Goal: Transaction & Acquisition: Purchase product/service

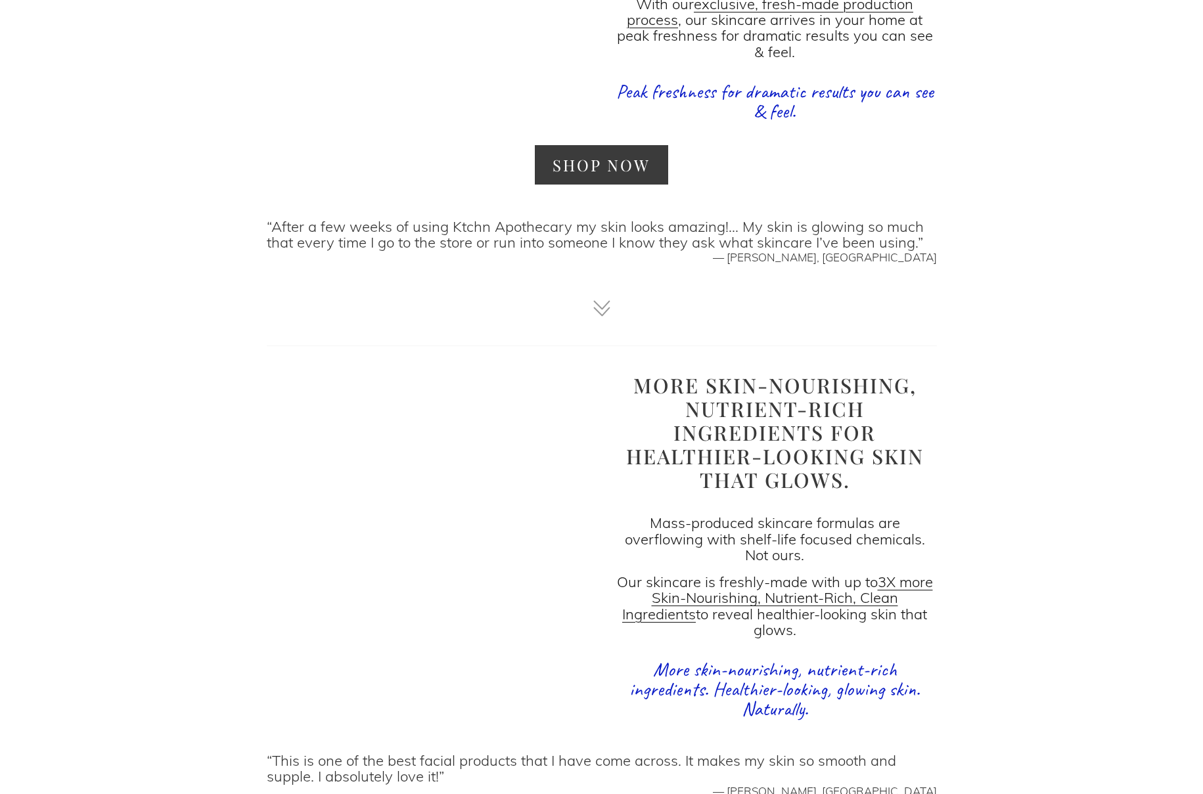
scroll to position [1731, 0]
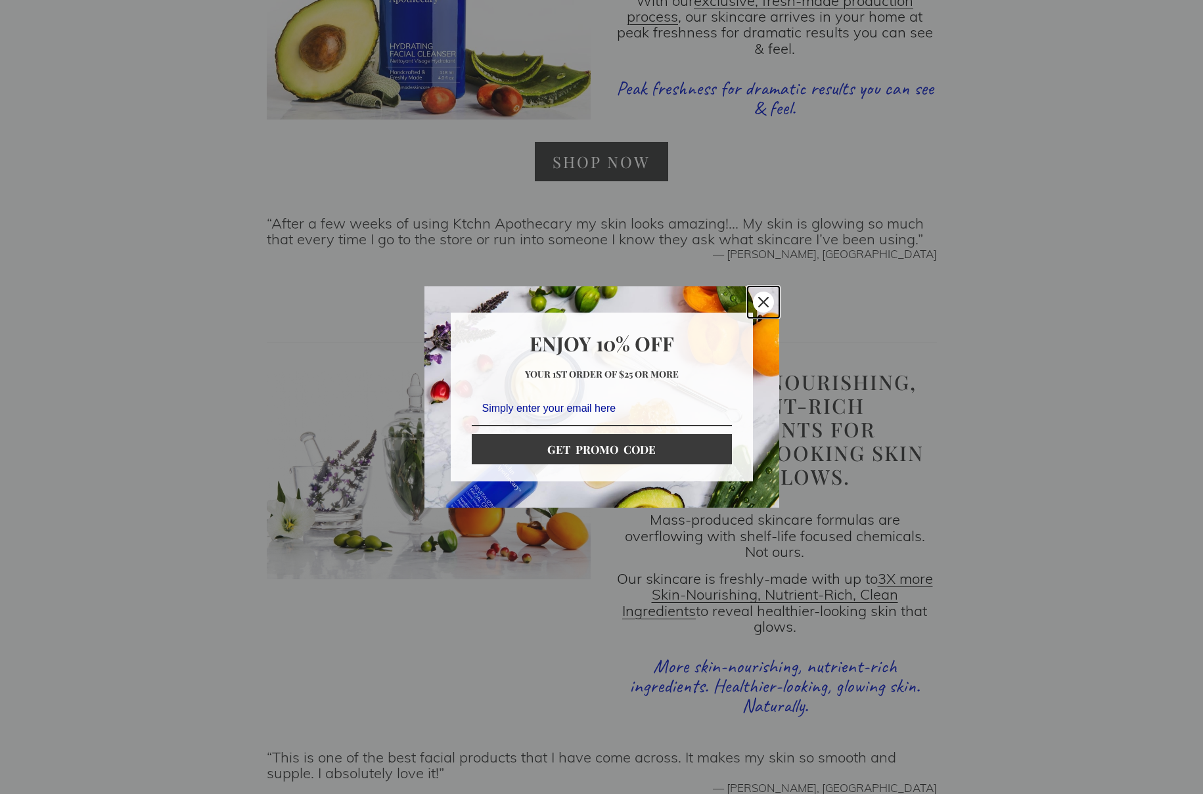
click at [764, 300] on icon "close icon" at bounding box center [763, 302] width 11 height 11
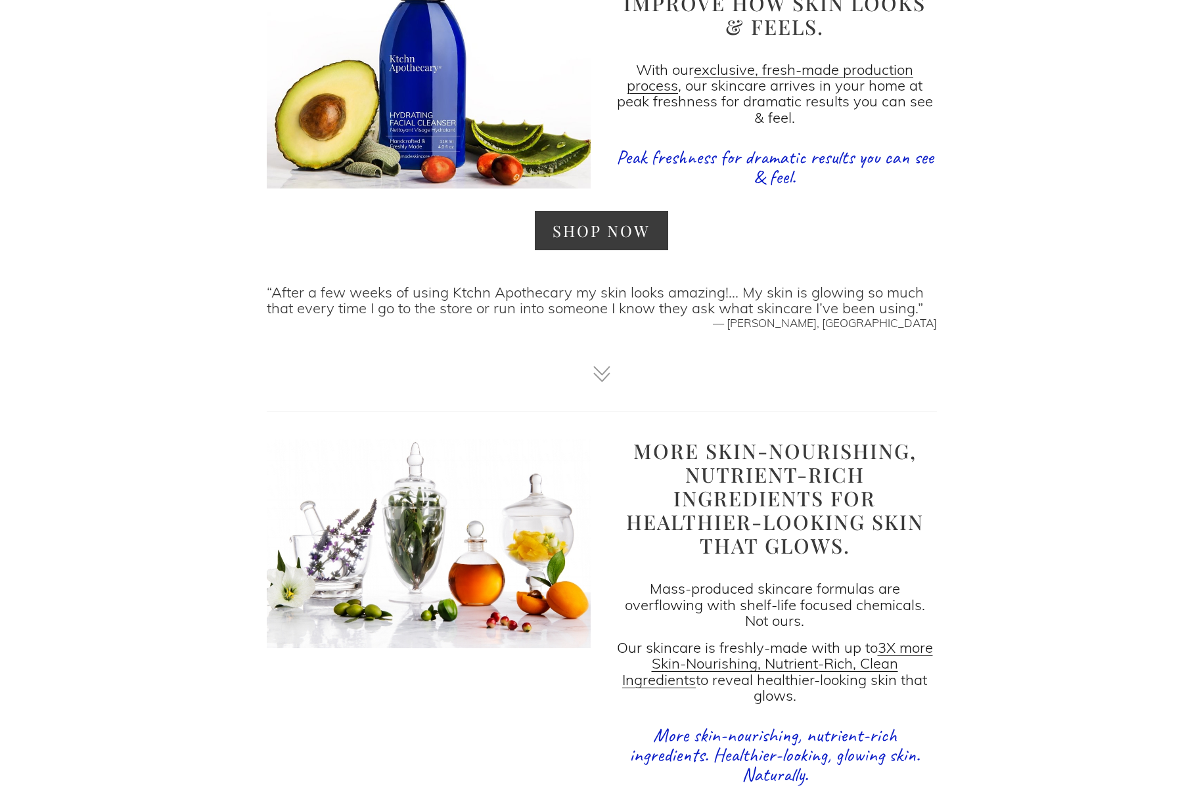
scroll to position [1672, 0]
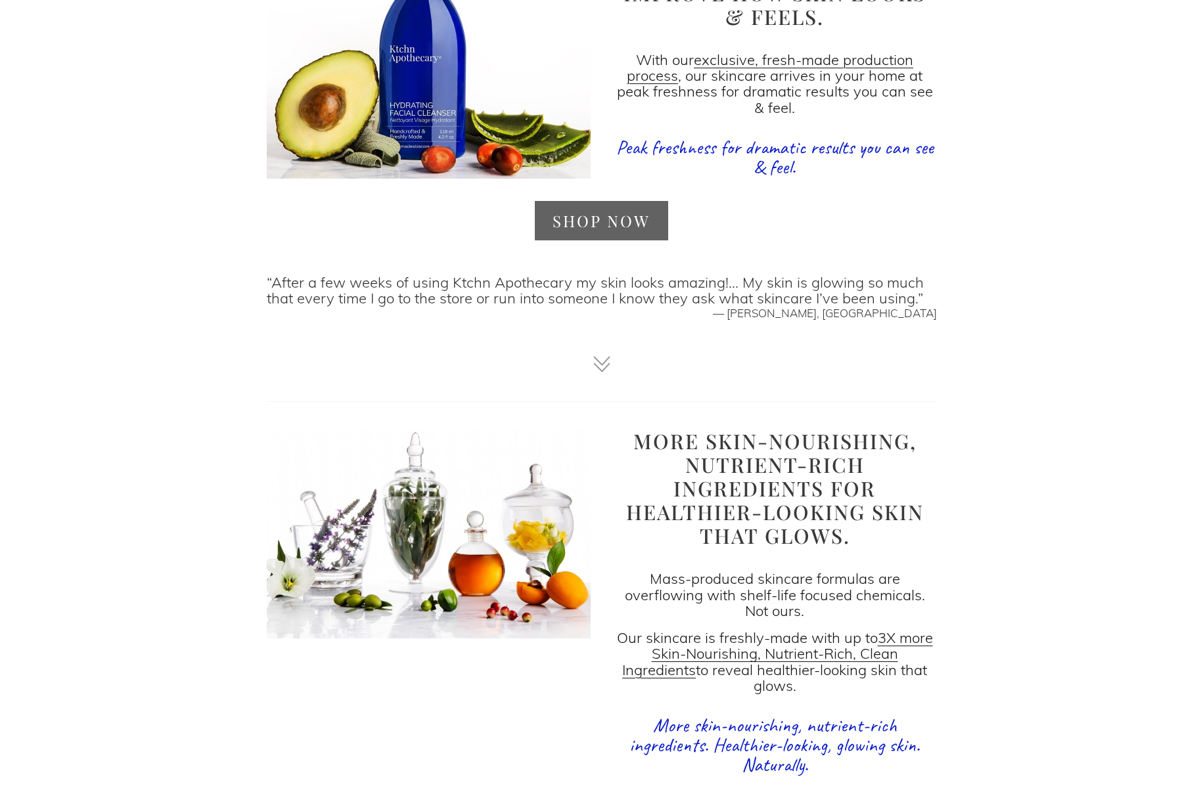
click at [598, 215] on link "SHOP NOW" at bounding box center [601, 220] width 133 height 39
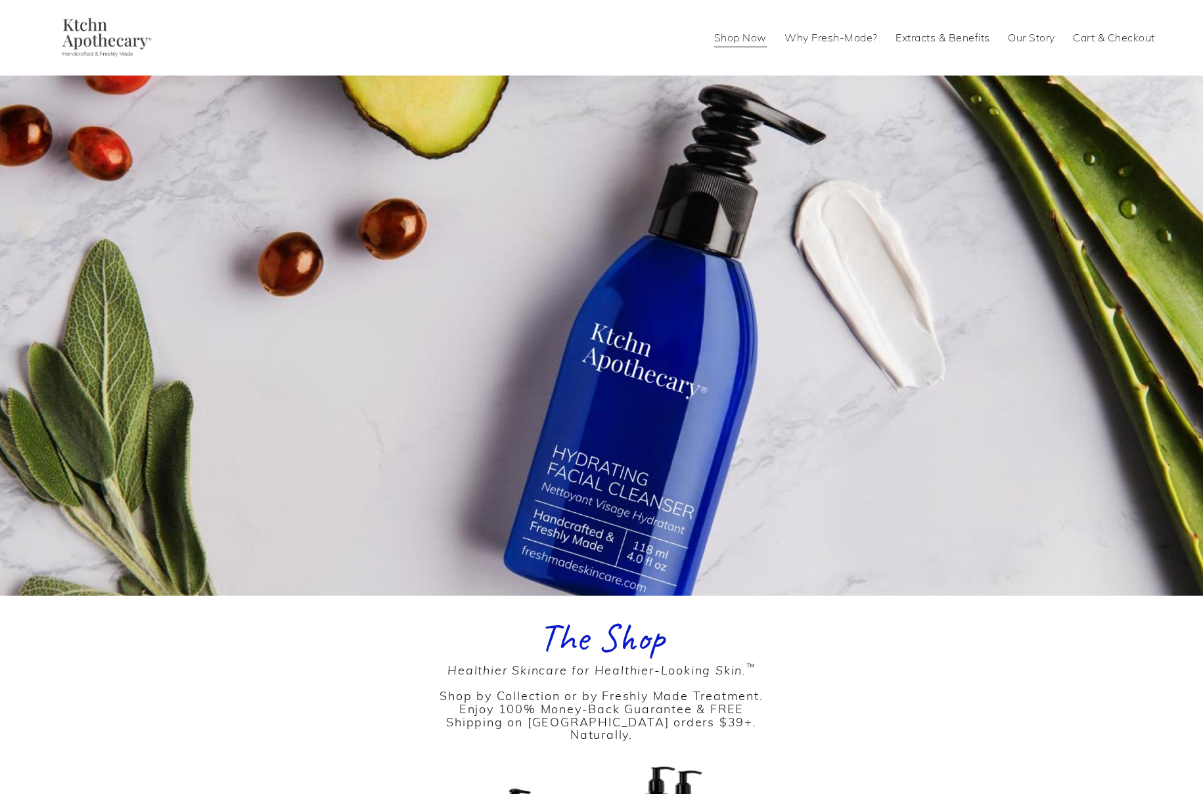
click at [738, 40] on link "Shop Now" at bounding box center [740, 37] width 53 height 21
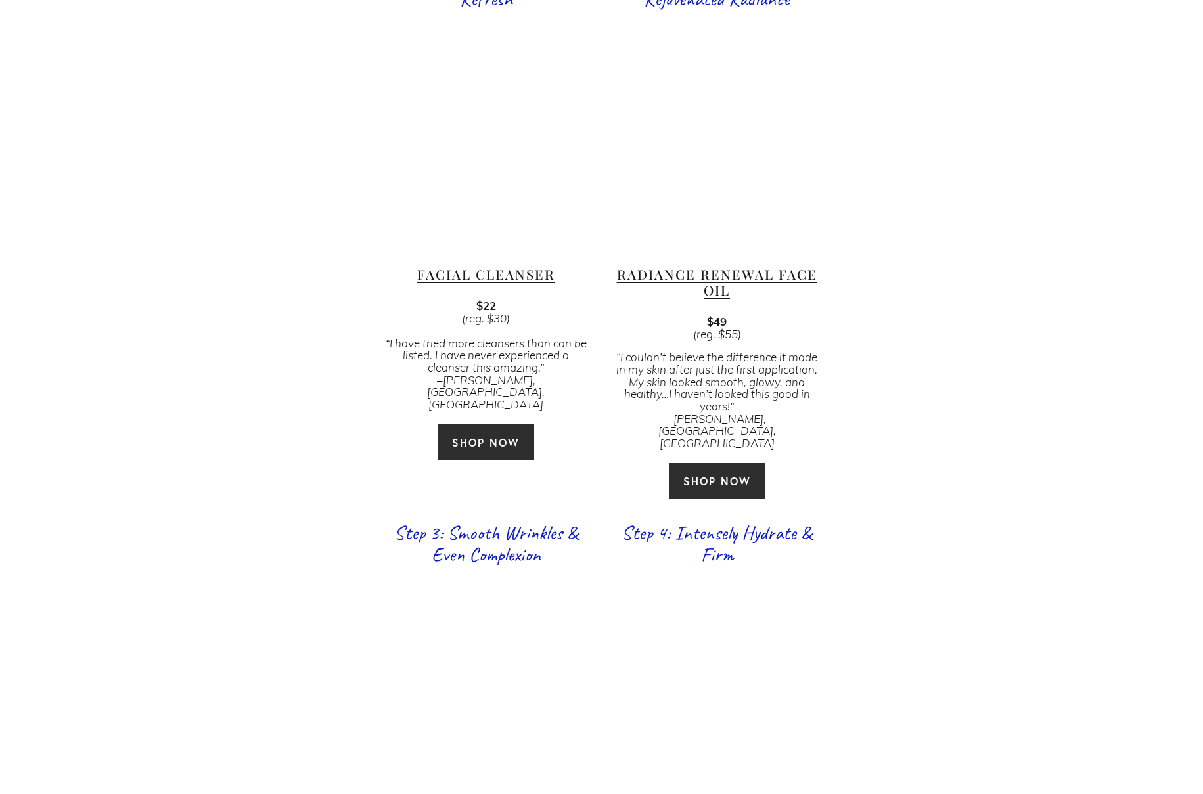
scroll to position [1152, 0]
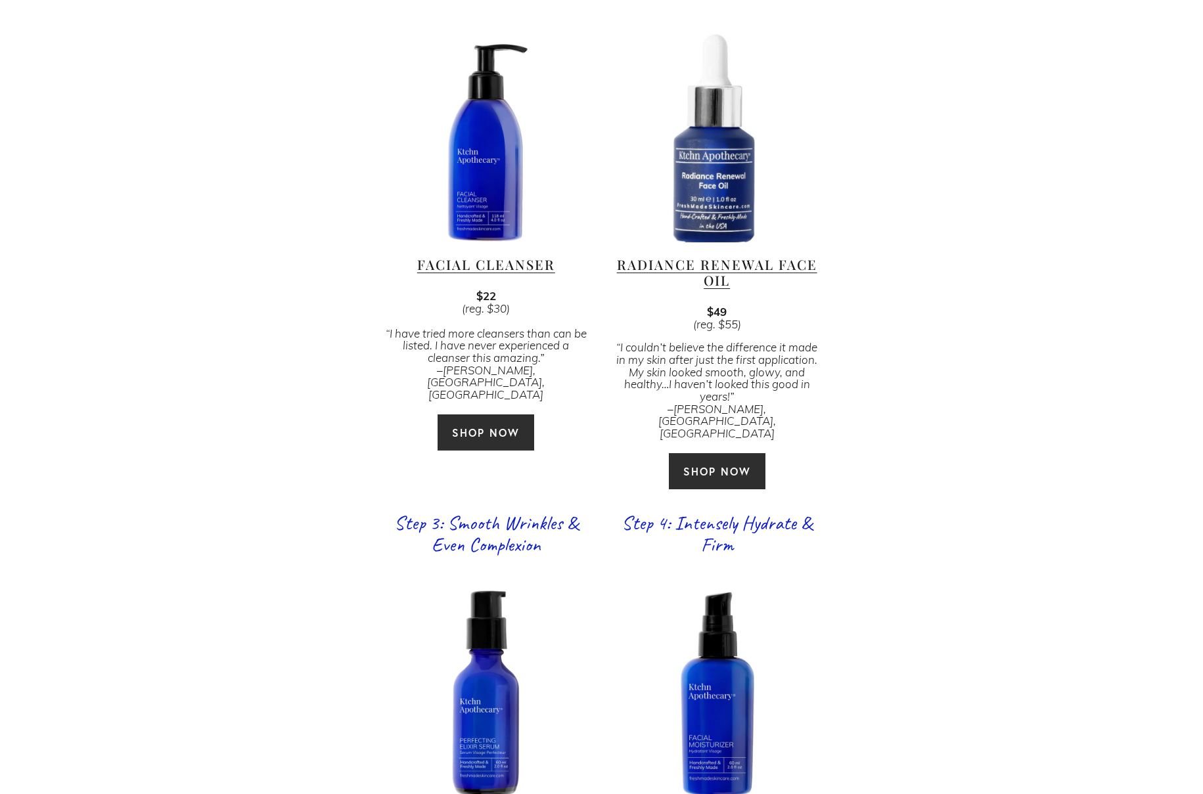
click at [474, 414] on link "SHOP NOW" at bounding box center [486, 432] width 98 height 37
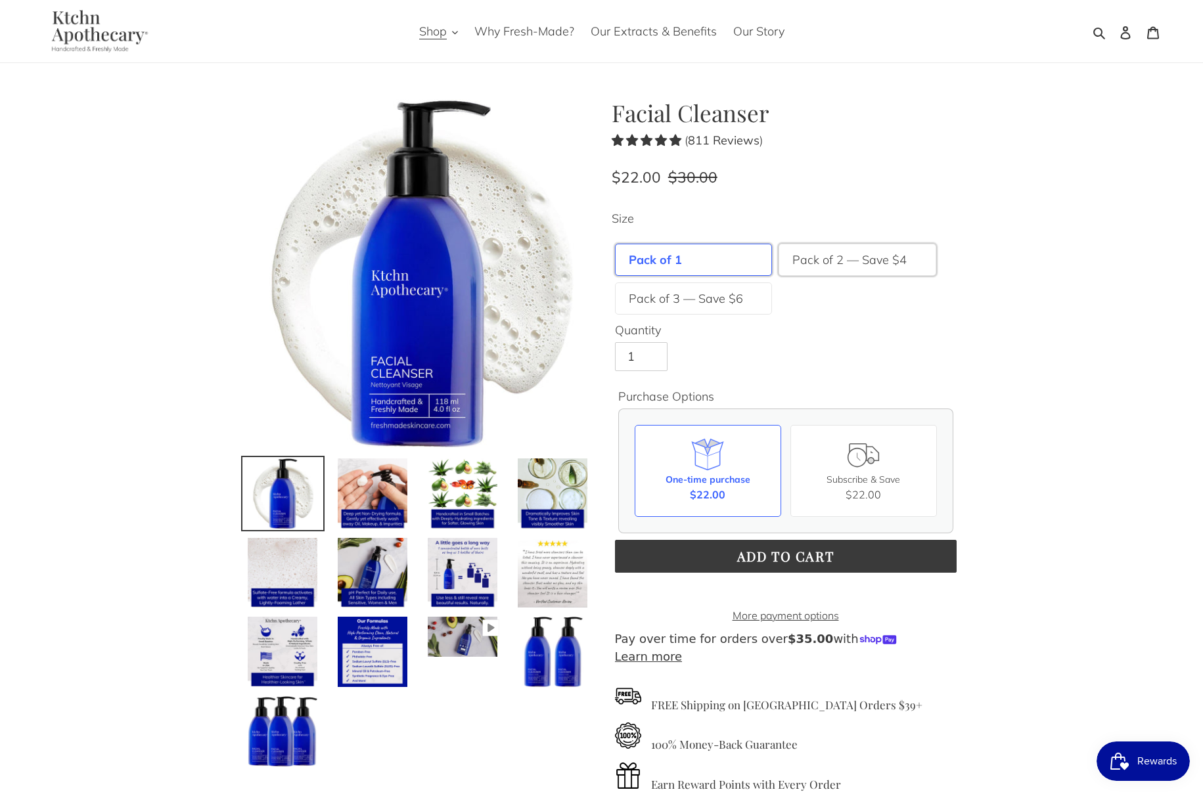
click at [852, 258] on label "Pack of 2 — Save $4" at bounding box center [849, 260] width 114 height 18
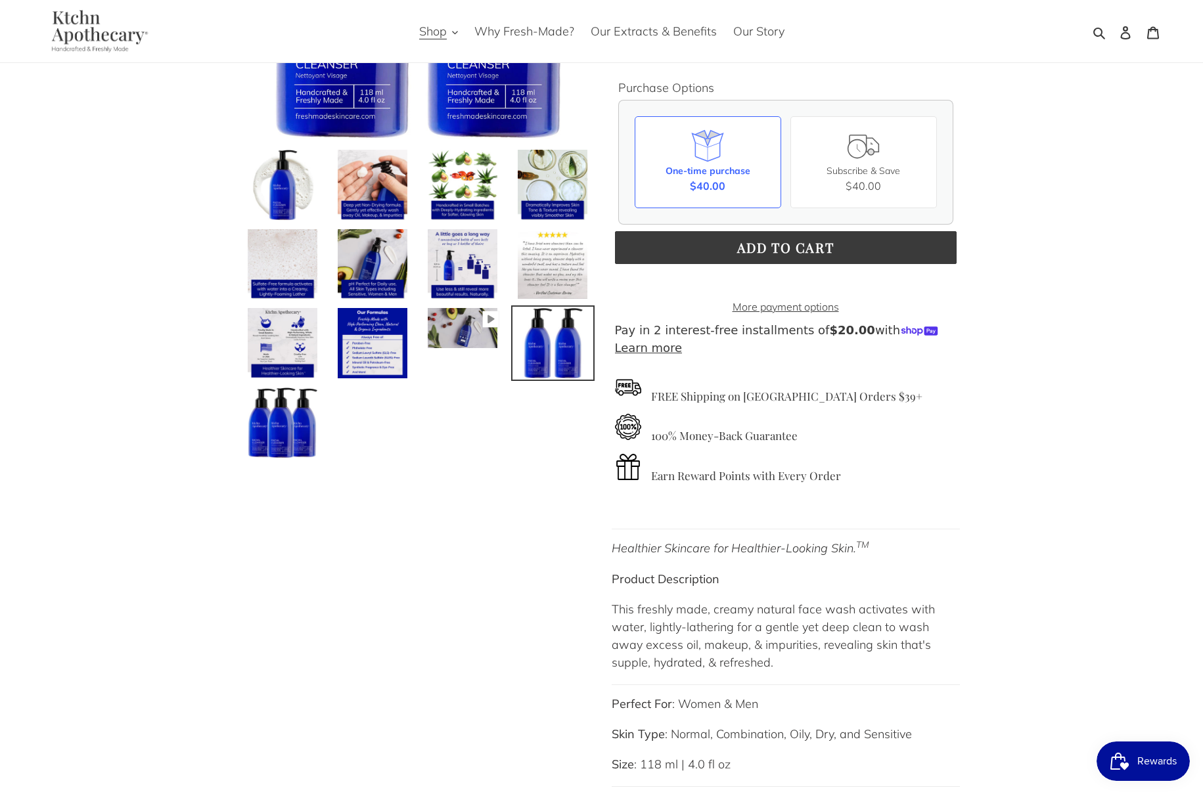
scroll to position [325, 0]
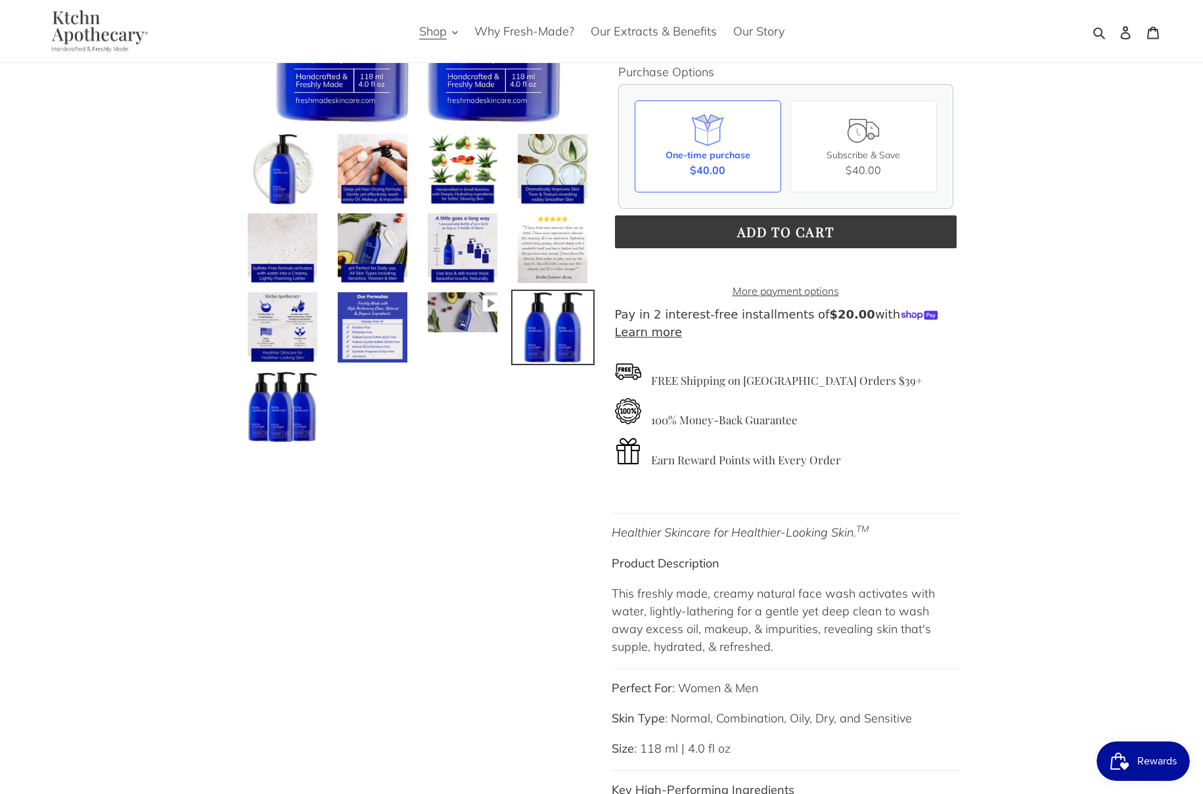
click at [372, 328] on img at bounding box center [372, 327] width 73 height 73
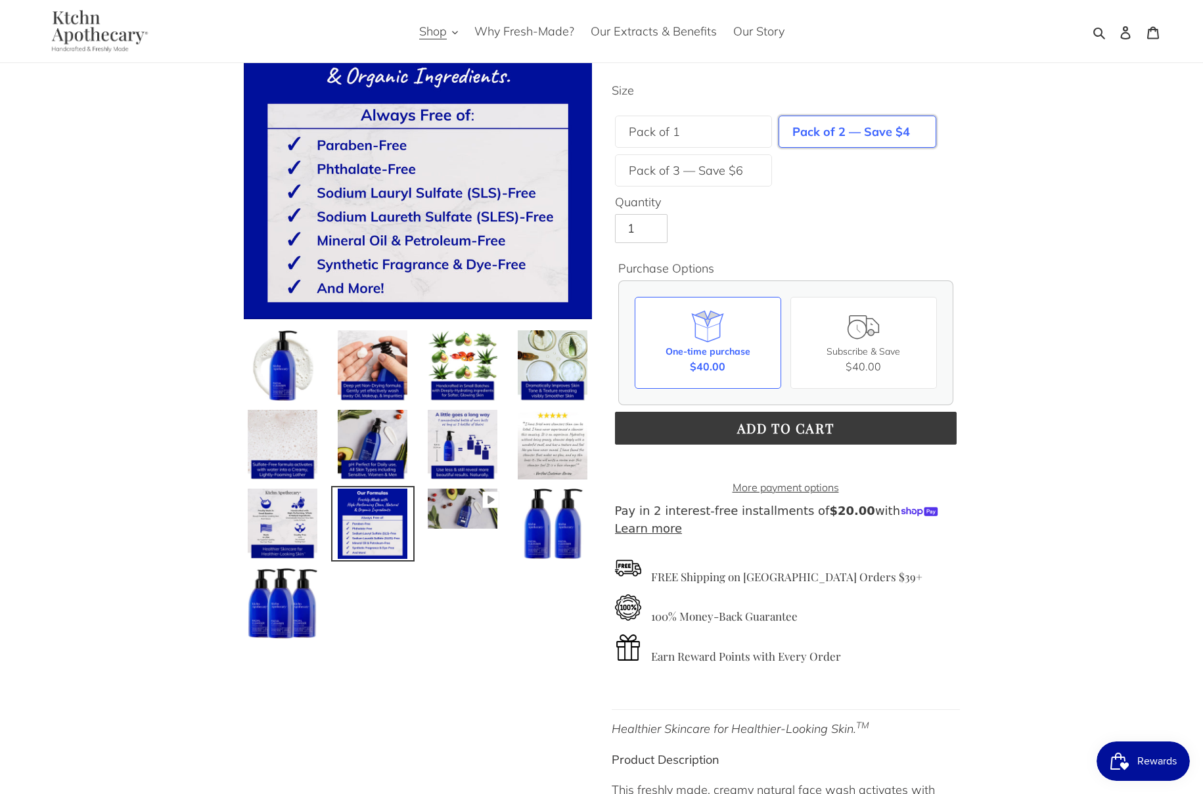
scroll to position [124, 0]
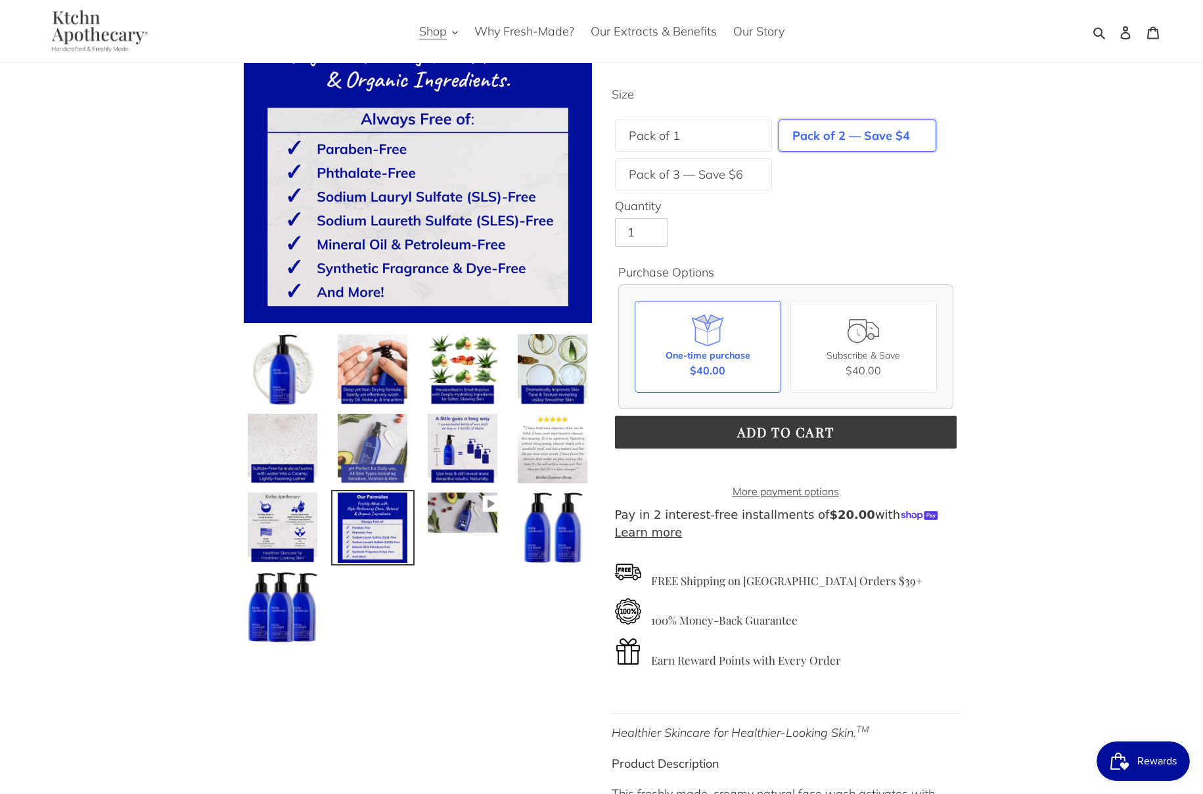
click at [365, 438] on img at bounding box center [372, 449] width 73 height 73
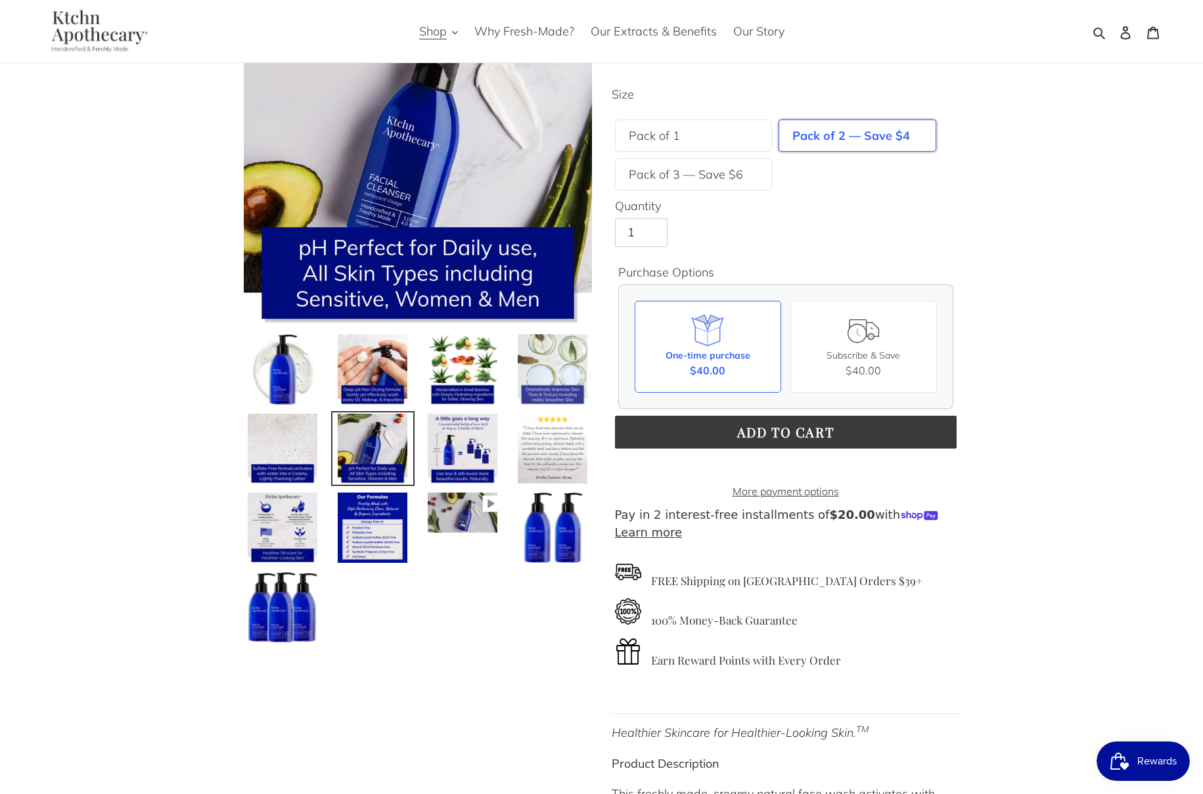
click at [560, 371] on img at bounding box center [552, 369] width 73 height 73
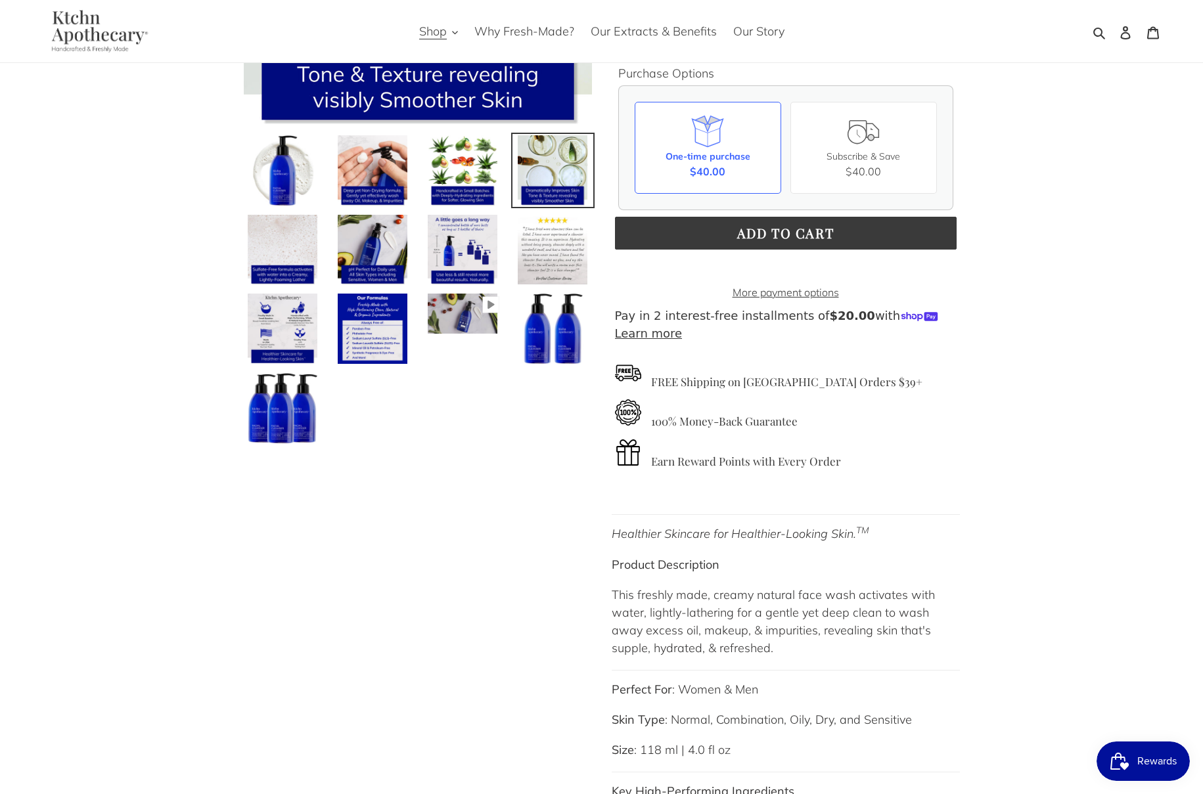
scroll to position [304, 0]
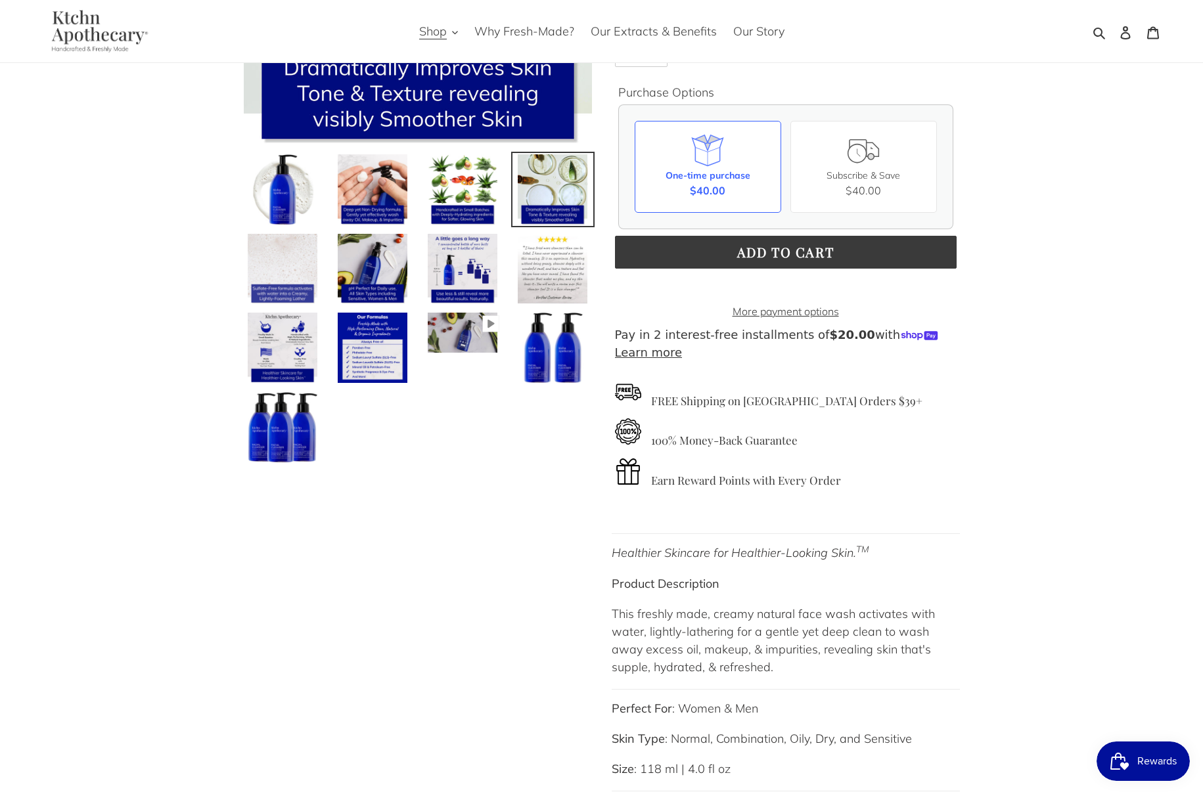
click at [273, 281] on img at bounding box center [282, 269] width 73 height 73
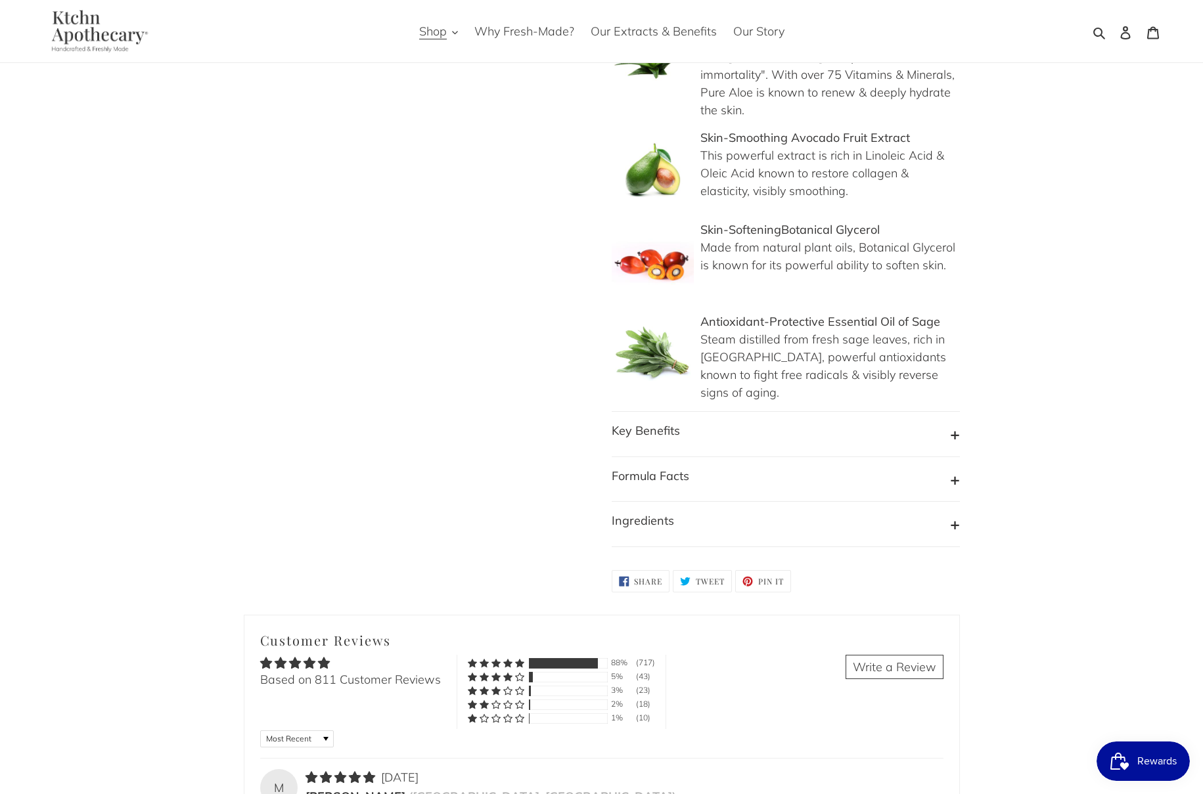
scroll to position [1126, 0]
click at [953, 517] on button "Ingredients" at bounding box center [786, 521] width 348 height 25
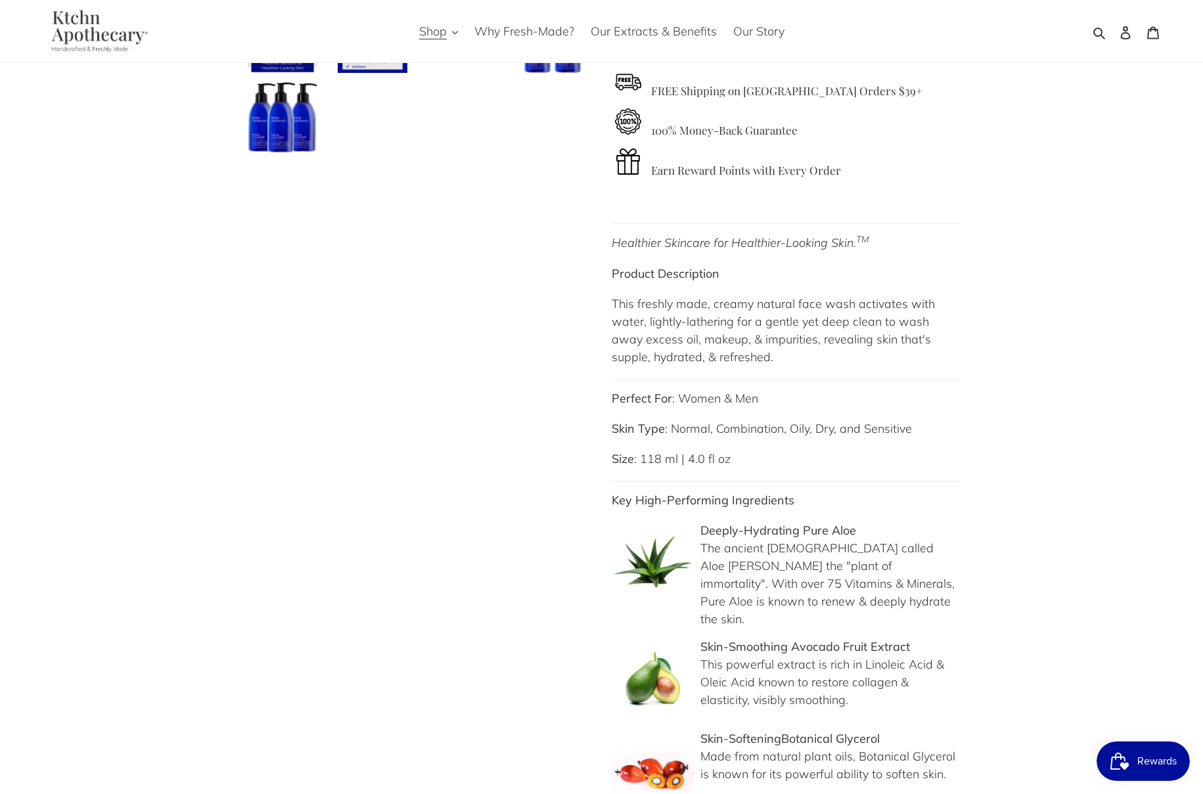
scroll to position [0, 0]
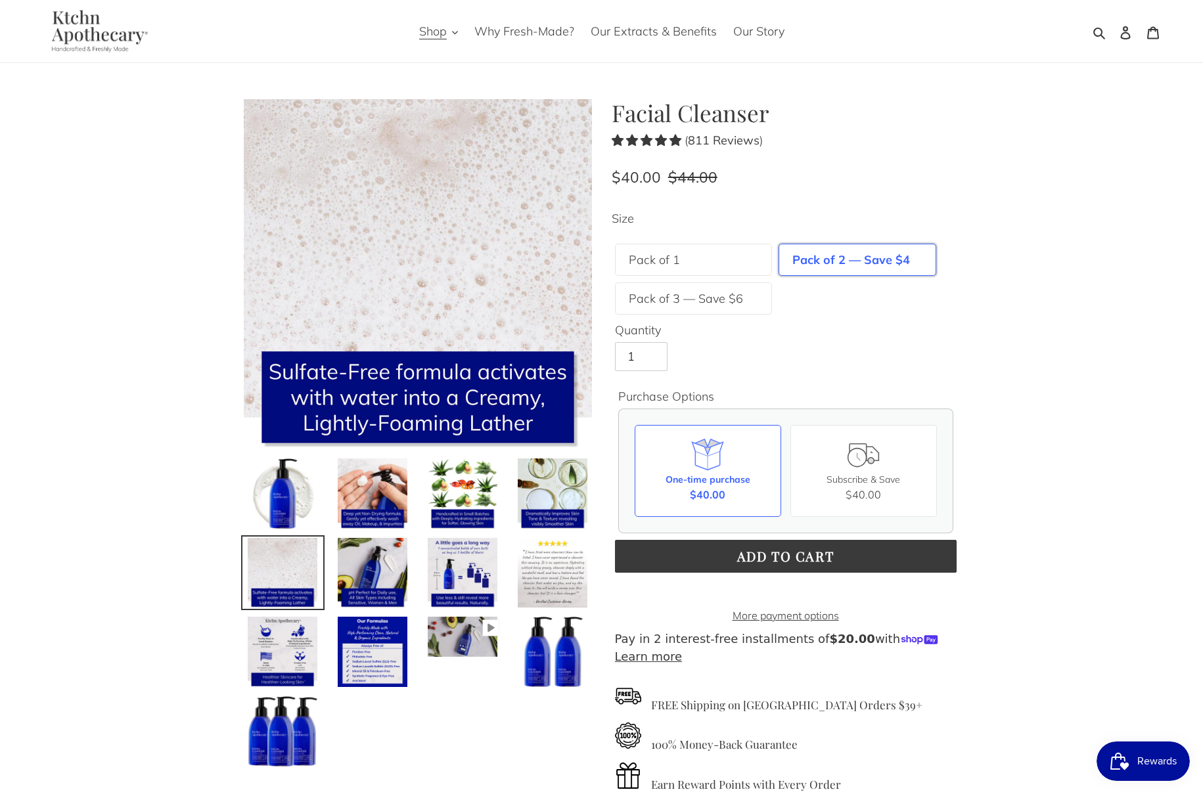
click at [1144, 770] on span "Rewards" at bounding box center [1156, 762] width 39 height 20
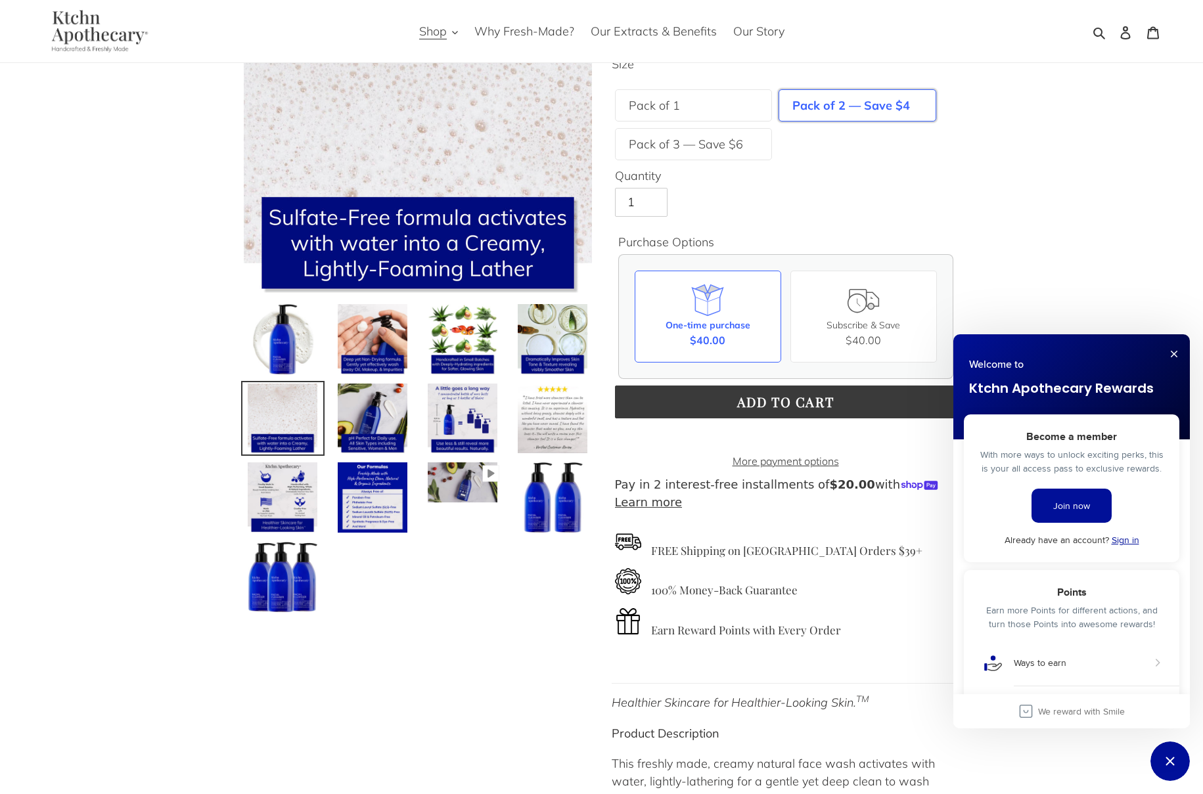
scroll to position [160, 0]
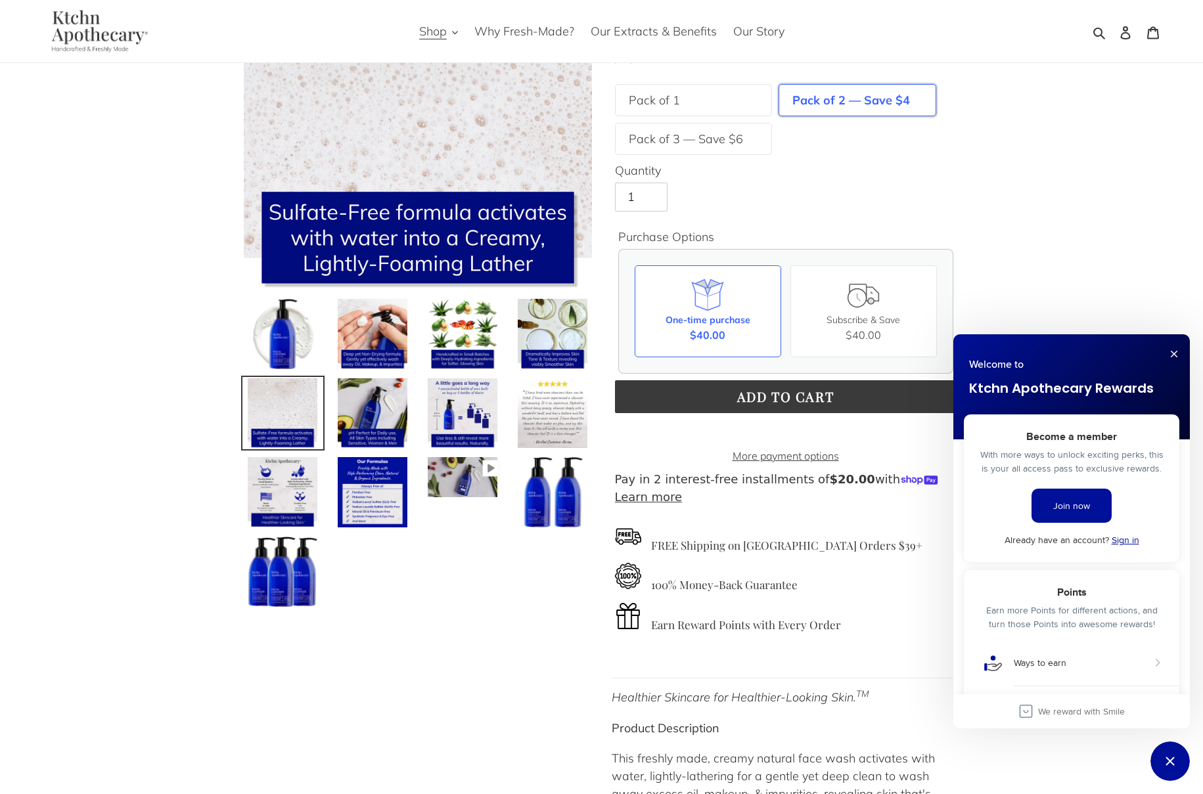
click at [1135, 540] on link "Sign in" at bounding box center [1126, 539] width 28 height 13
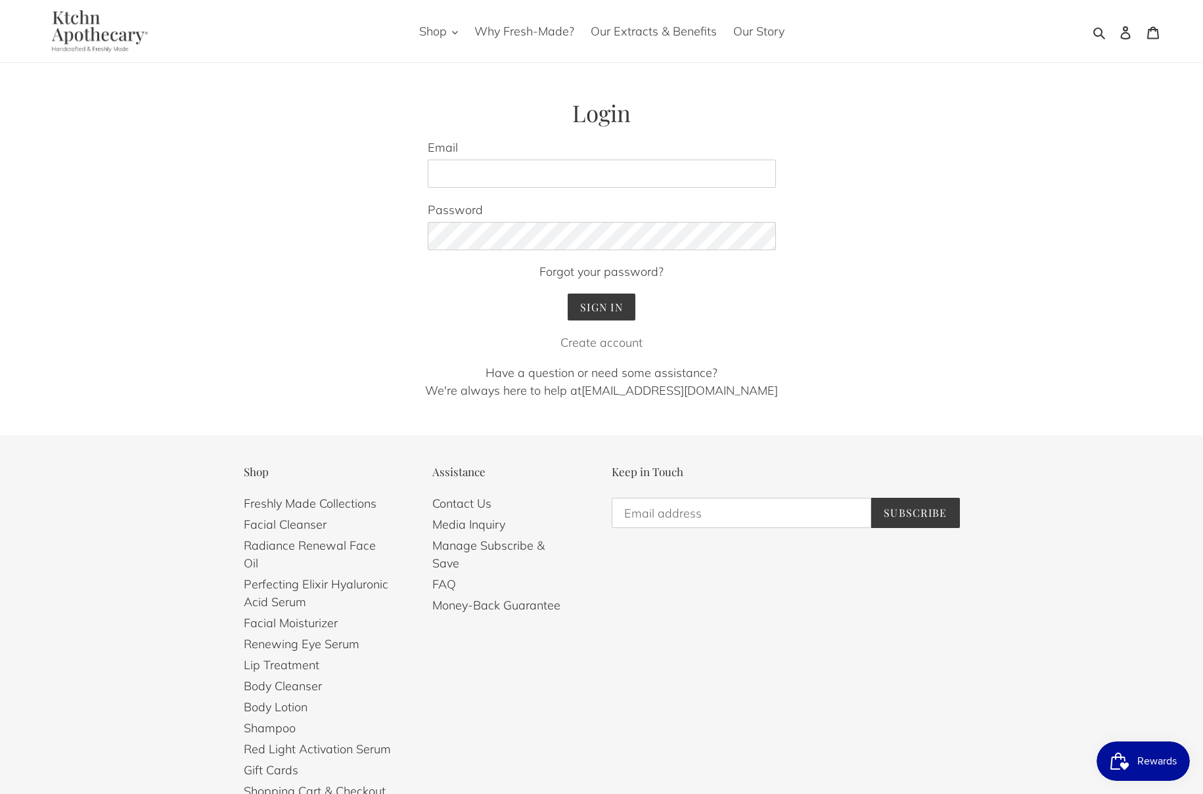
click at [601, 340] on link "Create account" at bounding box center [601, 342] width 82 height 15
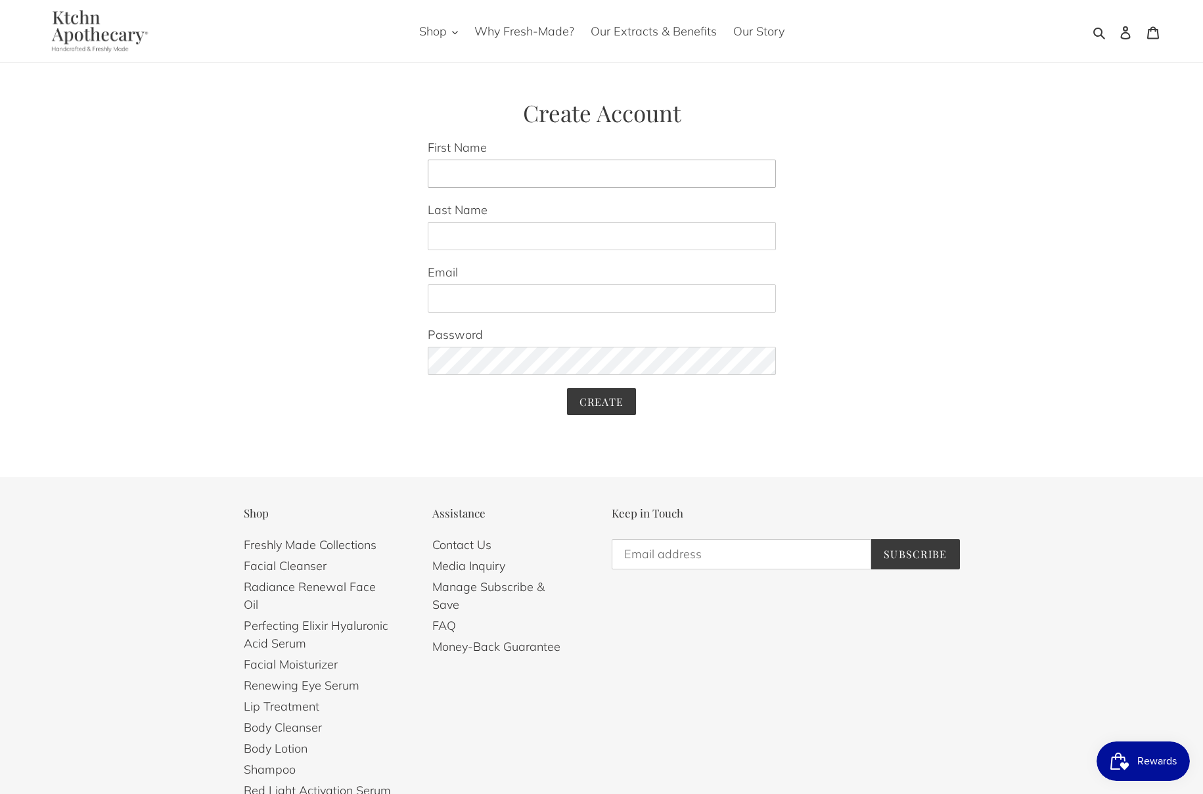
click at [528, 177] on input "First Name" at bounding box center [602, 174] width 348 height 29
click at [467, 169] on input "First Name" at bounding box center [602, 174] width 348 height 29
type input "Pamela"
type input "Veselak"
type input "pveselak@yahoo.com"
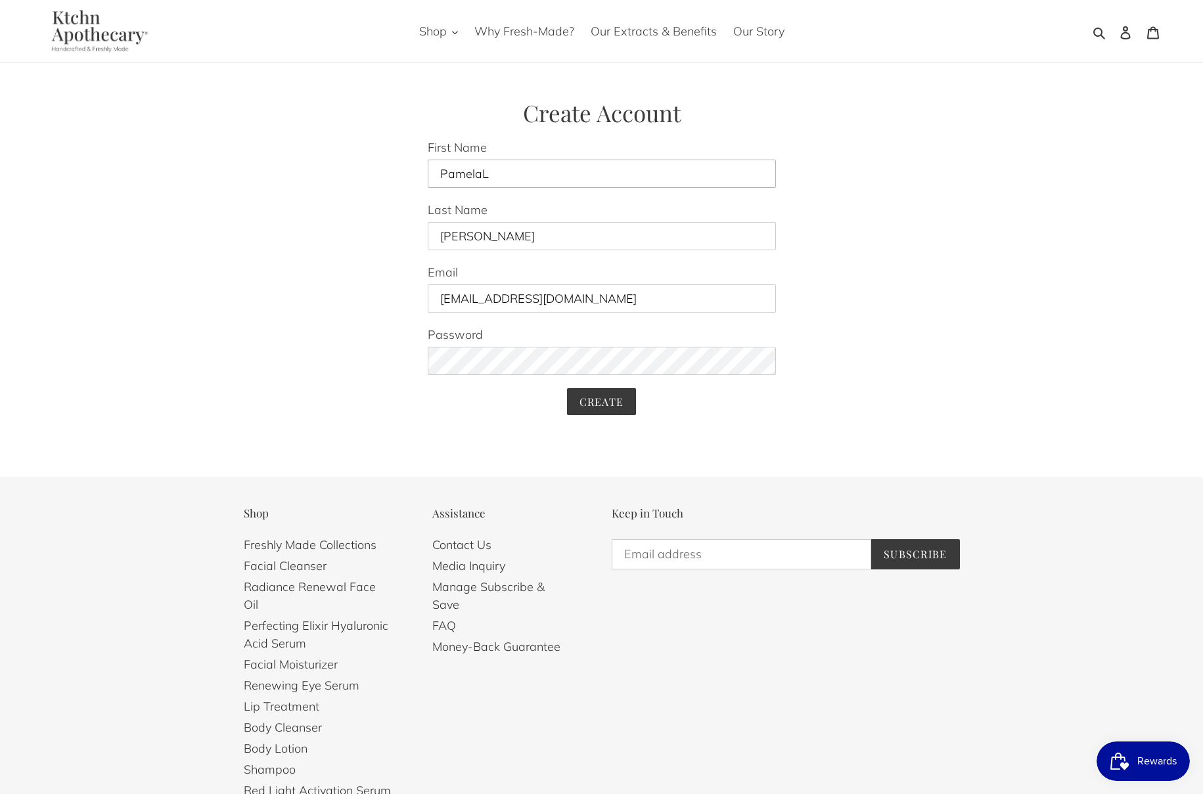
type input "Pamela"
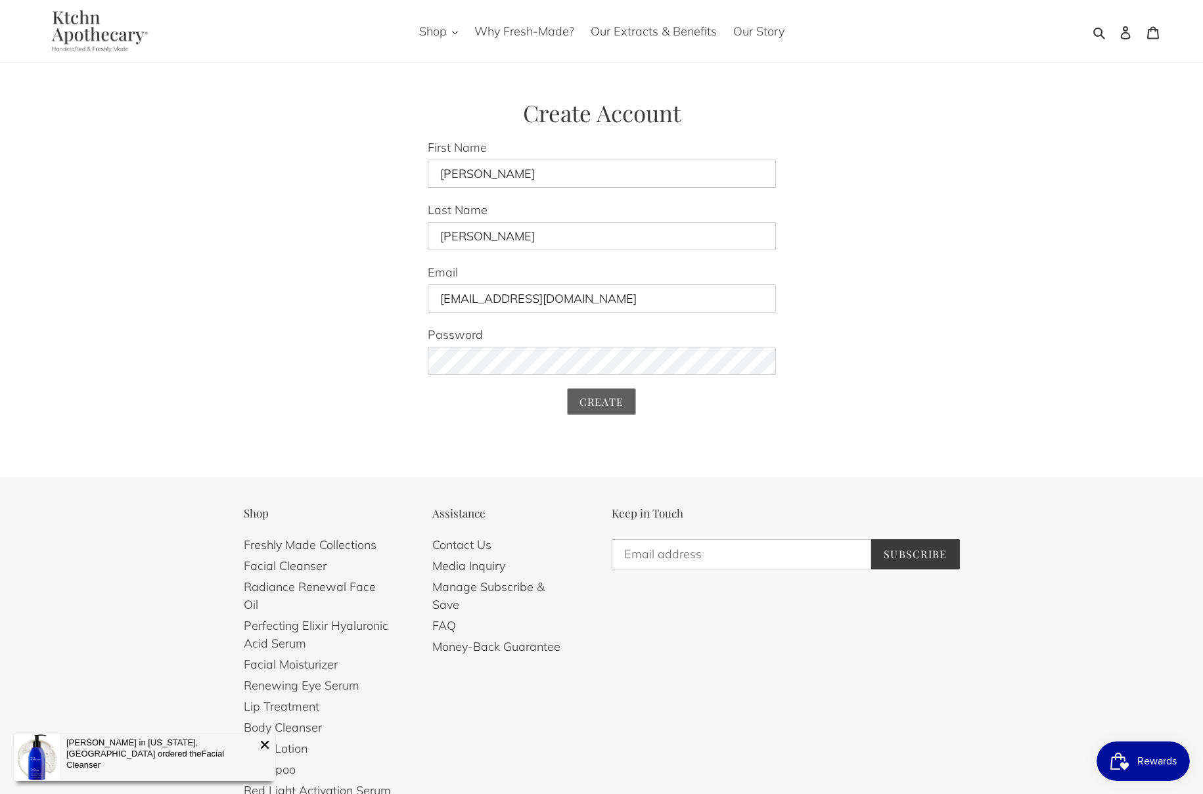
click at [598, 399] on input "Create" at bounding box center [602, 401] width 70 height 27
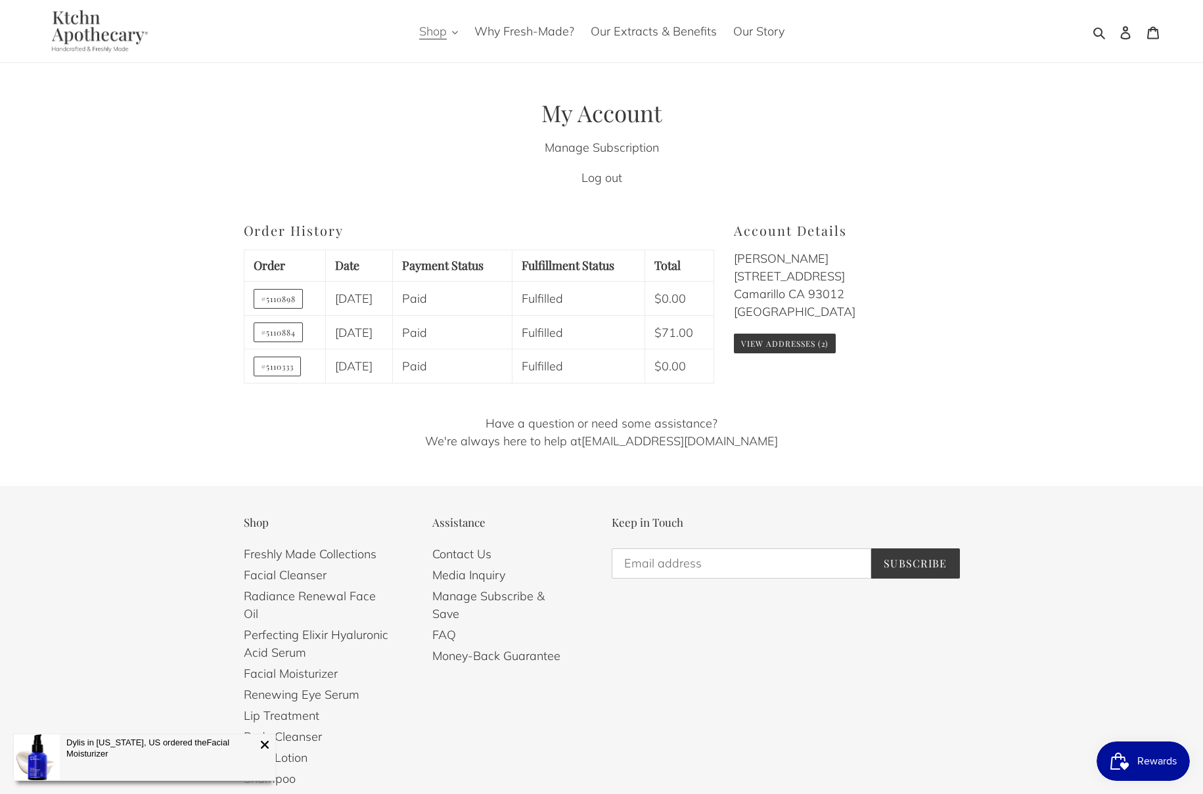
click at [441, 33] on span "Shop" at bounding box center [433, 32] width 28 height 16
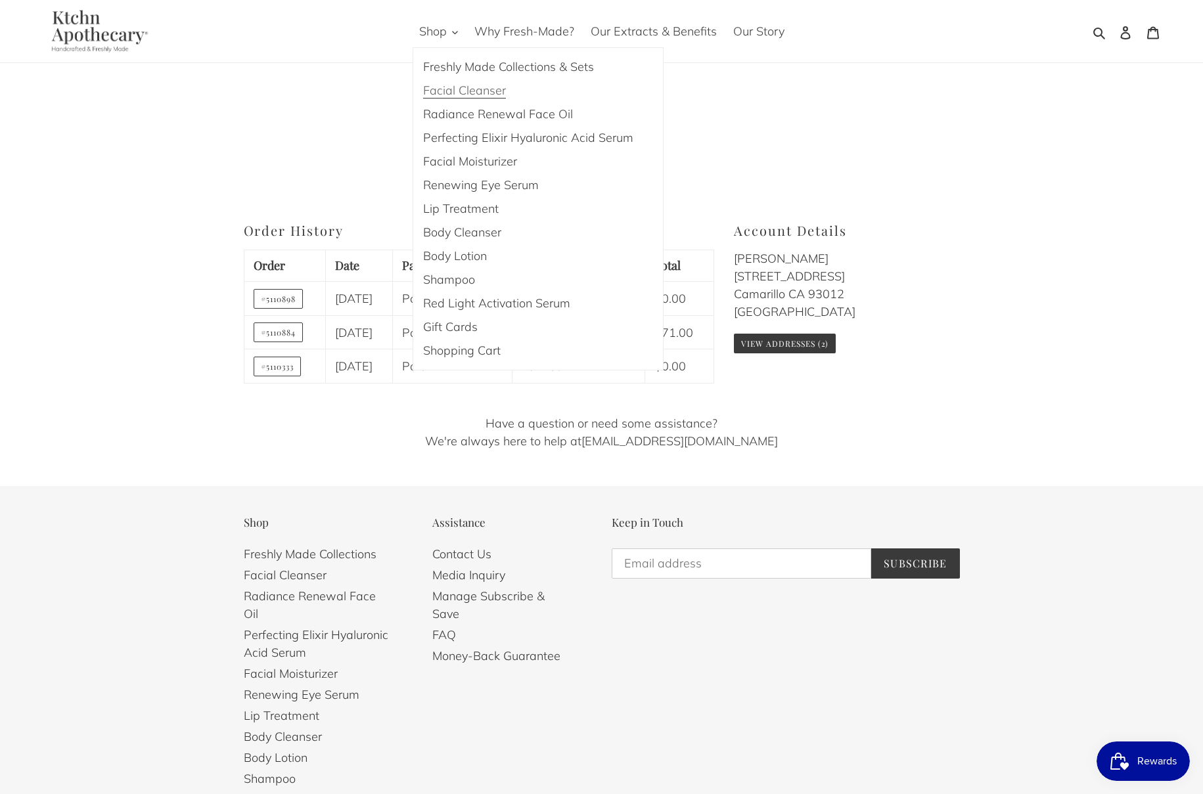
click at [477, 89] on span "Facial Cleanser" at bounding box center [464, 91] width 83 height 16
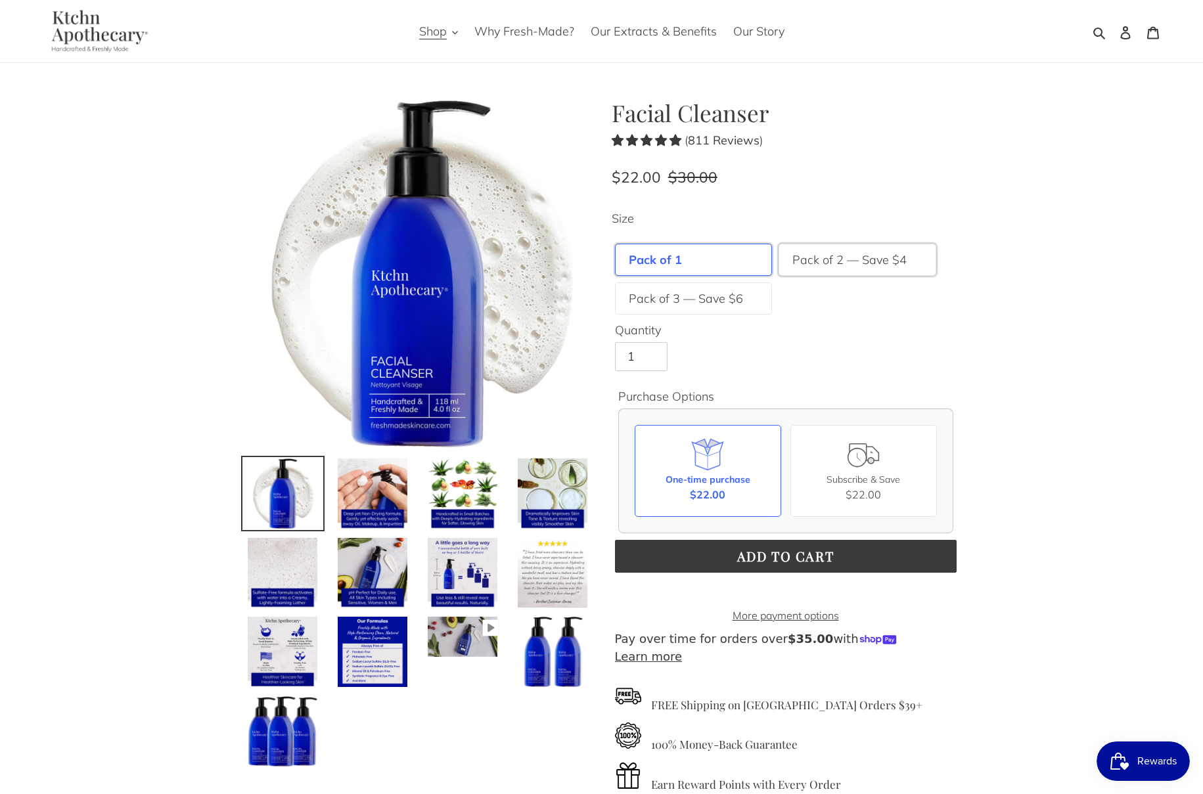
click at [848, 260] on label "Pack of 2 — Save $4" at bounding box center [849, 260] width 114 height 18
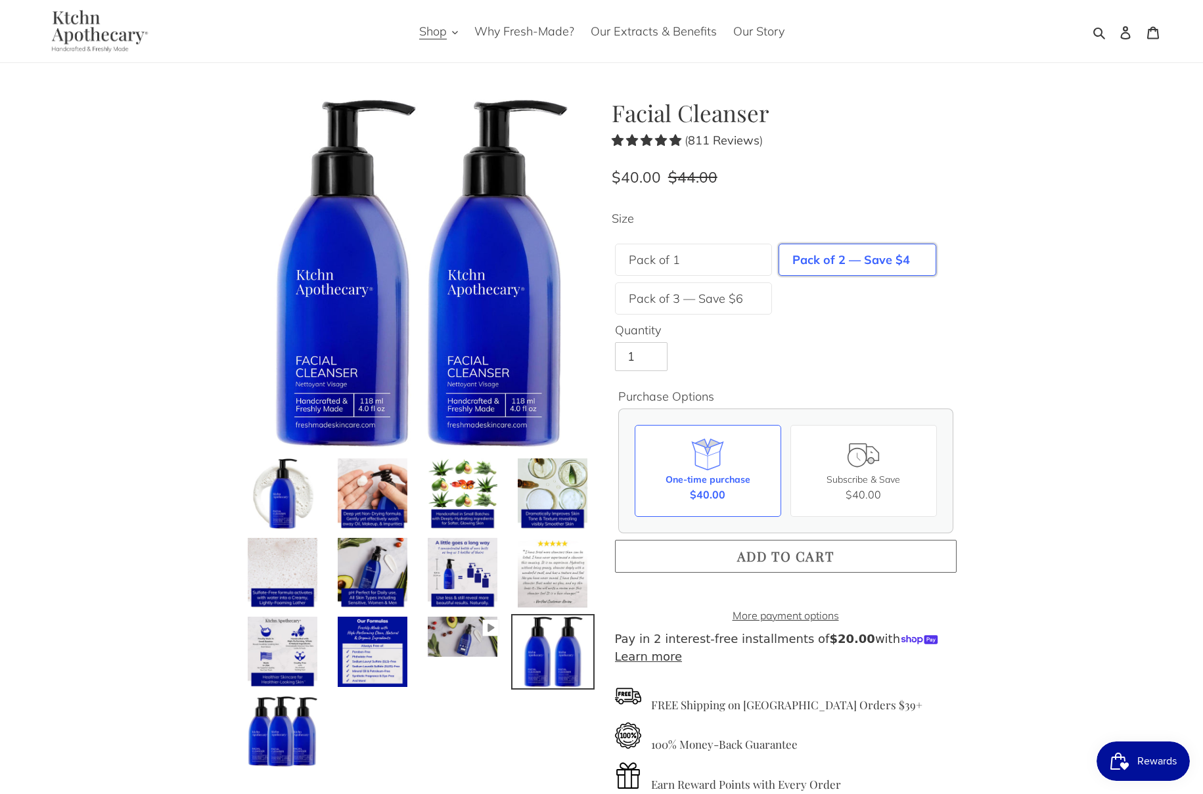
click at [803, 552] on span "Add to cart" at bounding box center [785, 556] width 97 height 18
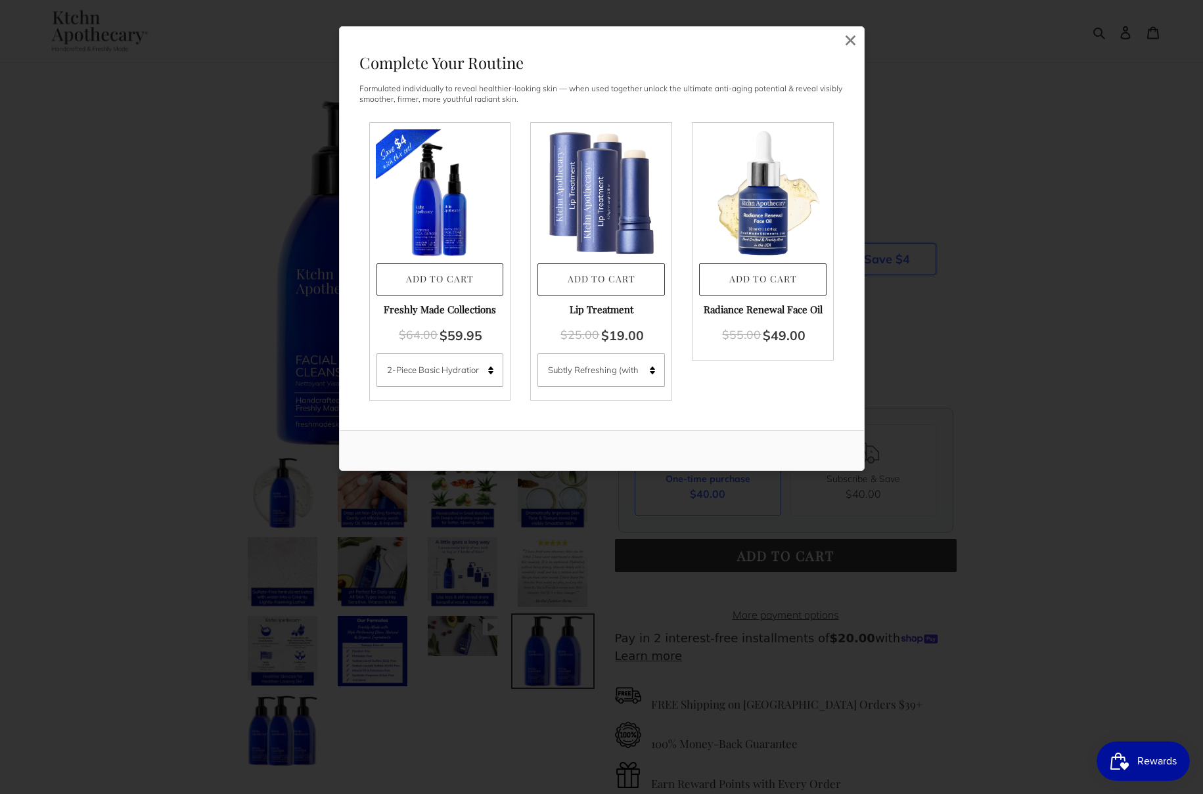
click at [418, 308] on div "Freshly Made Collections" at bounding box center [440, 309] width 112 height 15
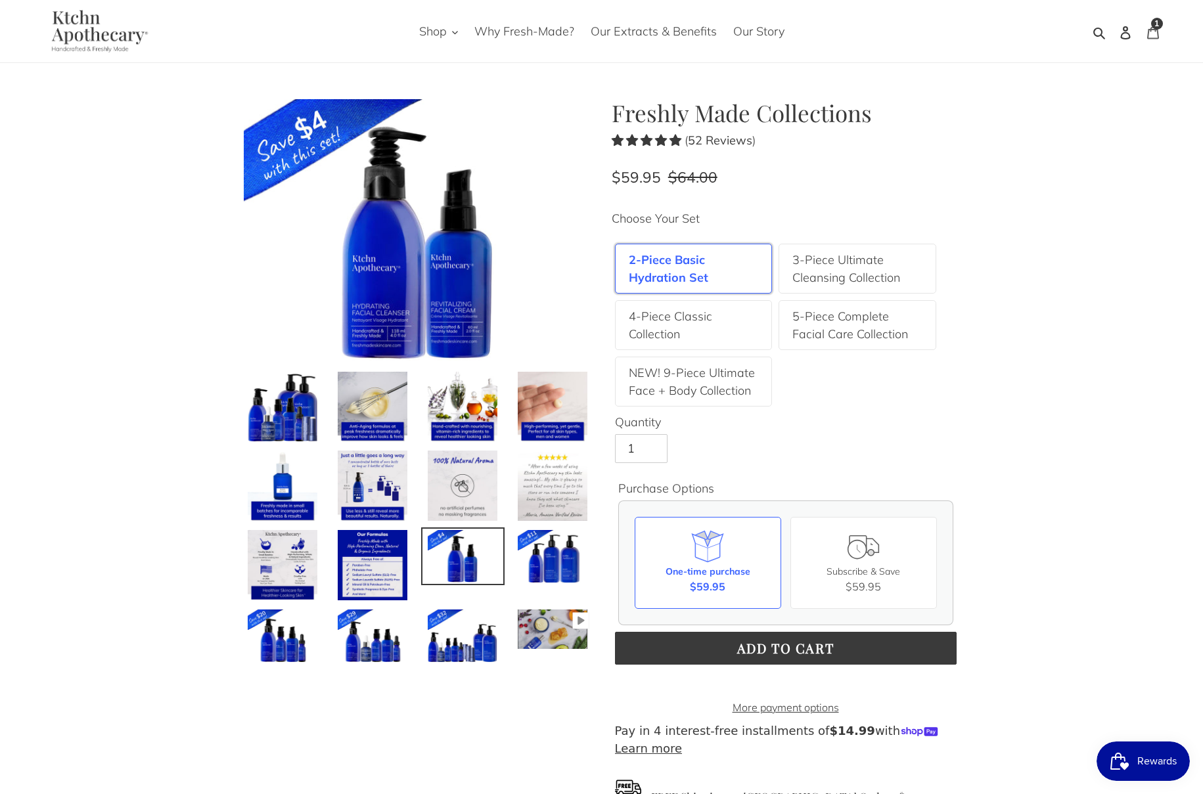
click at [1154, 21] on span "1" at bounding box center [1156, 24] width 5 height 8
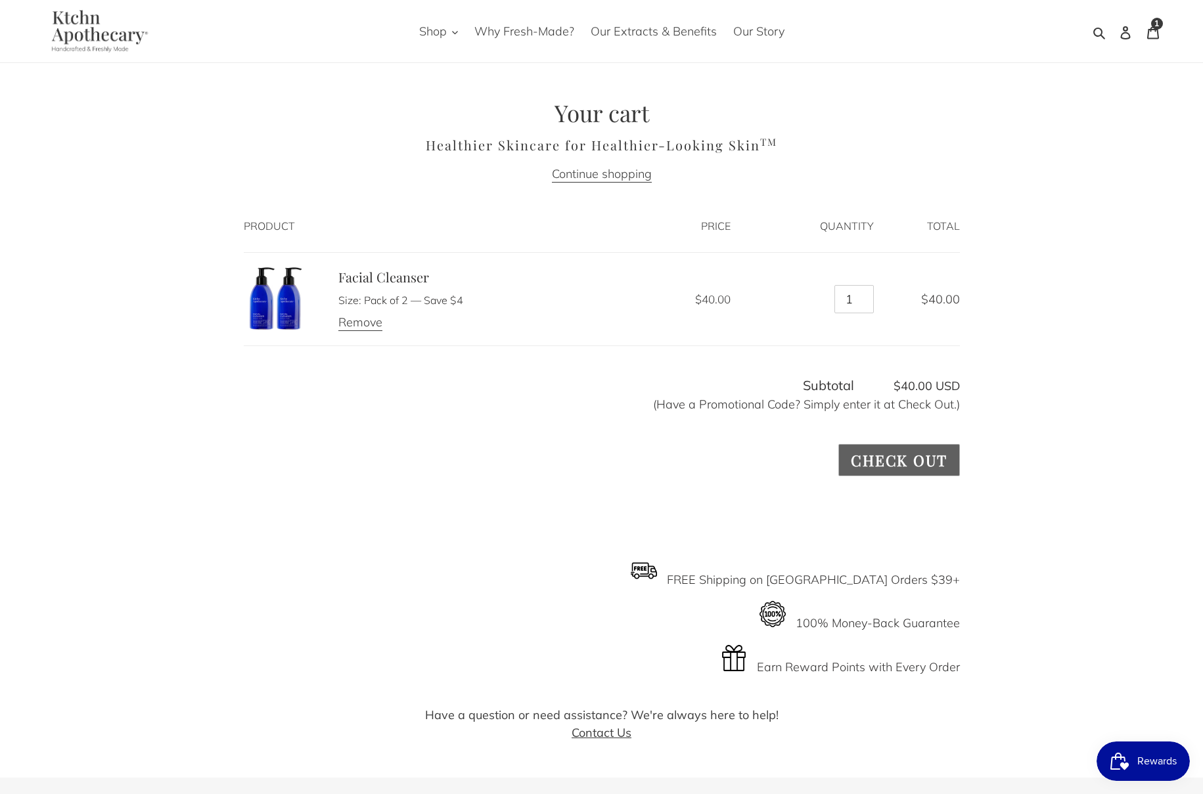
click at [902, 456] on input "Check out" at bounding box center [898, 460] width 121 height 32
